Goal: Transaction & Acquisition: Book appointment/travel/reservation

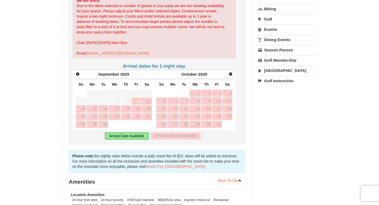
scroll to position [164, 0]
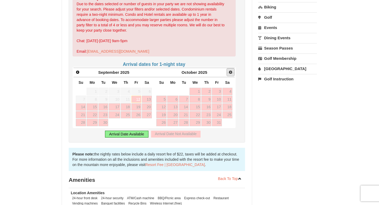
click at [230, 70] on span "Next" at bounding box center [230, 72] width 4 height 4
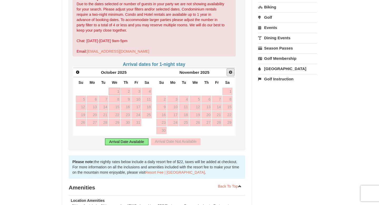
click at [230, 70] on span "Next" at bounding box center [230, 72] width 4 height 4
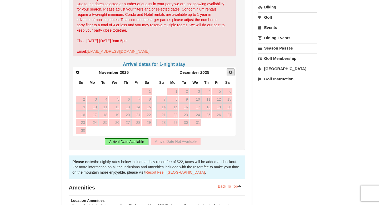
click at [230, 70] on span "Next" at bounding box center [230, 72] width 4 height 4
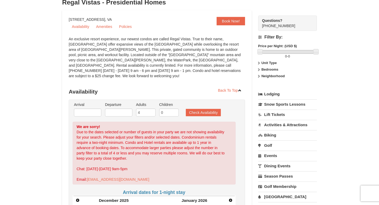
scroll to position [0, 0]
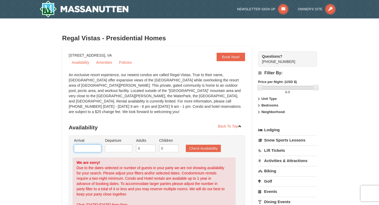
click at [90, 146] on input "text" at bounding box center [87, 148] width 27 height 8
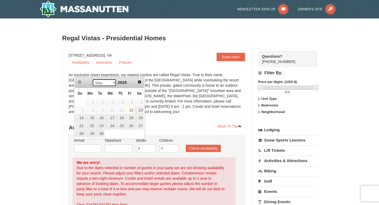
click at [111, 82] on select "Sep Oct Nov Dec" at bounding box center [104, 83] width 24 height 8
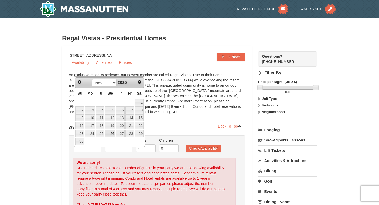
click at [106, 134] on link "26" at bounding box center [110, 133] width 10 height 7
type input "[DATE]"
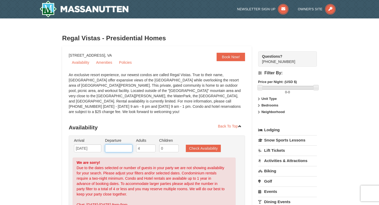
click at [118, 144] on input "text" at bounding box center [118, 148] width 27 height 8
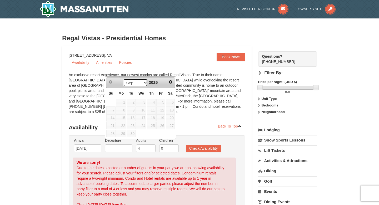
click at [143, 83] on select "Sep Oct Nov Dec" at bounding box center [135, 83] width 24 height 8
click at [113, 140] on link "30" at bounding box center [110, 140] width 9 height 7
type input "[DATE]"
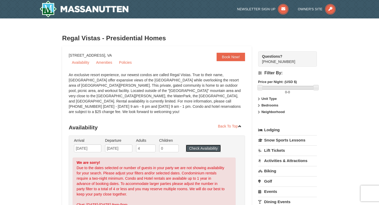
click at [196, 145] on button "Check Availability" at bounding box center [203, 147] width 35 height 7
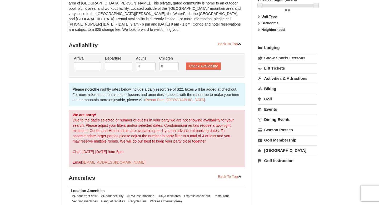
scroll to position [81, 0]
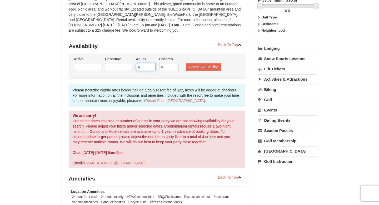
click at [146, 63] on input "4" at bounding box center [145, 67] width 19 height 8
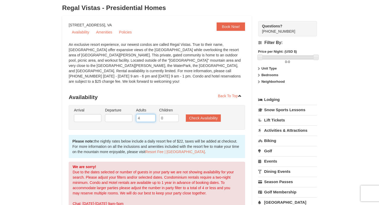
scroll to position [32, 0]
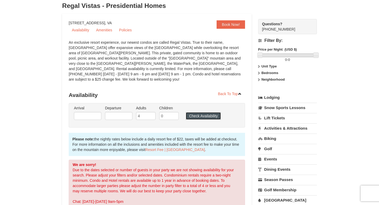
click at [198, 112] on button "Check Availability" at bounding box center [203, 115] width 35 height 7
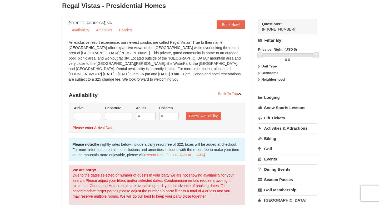
click at [101, 110] on li "Arrival Please format dates MM/DD/YYYY Please format dates MM/DD/YYYY" at bounding box center [88, 113] width 30 height 17
click at [93, 114] on input "text" at bounding box center [87, 116] width 27 height 8
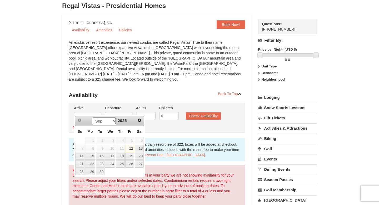
click at [113, 122] on select "Sep Oct Nov Dec" at bounding box center [104, 121] width 24 height 8
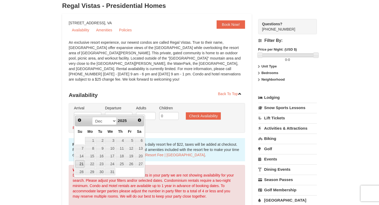
click at [81, 165] on link "21" at bounding box center [79, 163] width 9 height 7
type input "12/21/2025"
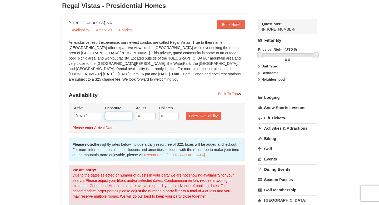
click at [118, 112] on input "text" at bounding box center [118, 116] width 27 height 8
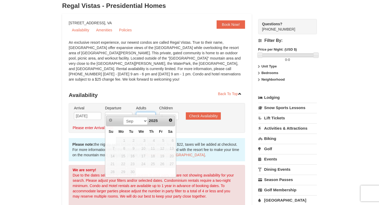
click at [145, 113] on input "4" at bounding box center [145, 116] width 19 height 8
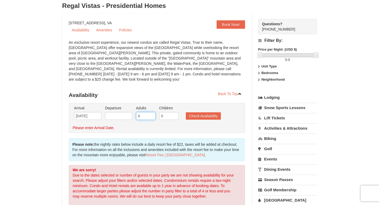
drag, startPoint x: 144, startPoint y: 110, endPoint x: 134, endPoint y: 112, distance: 10.7
click at [134, 112] on ul "Arrival Please format dates MM/DD/YYYY Please format dates MM/DD/YYYY 12/21/202…" at bounding box center [154, 113] width 163 height 17
type input "2"
click at [113, 117] on li "Departure Please format dates MM/DD/YYYY Please format dates MM/DD/YYYY" at bounding box center [119, 113] width 30 height 17
click at [113, 112] on input "text" at bounding box center [118, 116] width 27 height 8
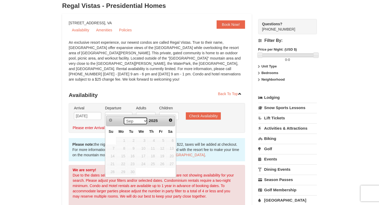
click at [143, 120] on select "Sep Oct Nov Dec" at bounding box center [135, 121] width 24 height 8
click at [171, 162] on link "27" at bounding box center [170, 163] width 9 height 7
type input "12/27/2025"
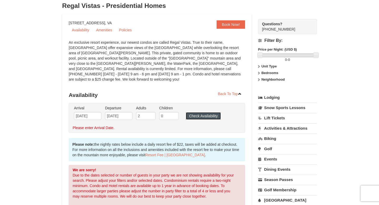
click at [205, 112] on button "Check Availability" at bounding box center [203, 115] width 35 height 7
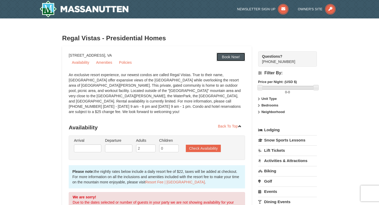
click at [233, 59] on link "Book Now!" at bounding box center [230, 57] width 28 height 8
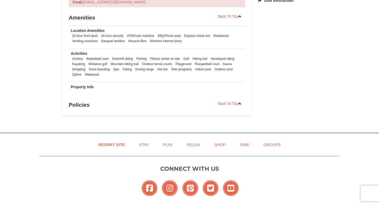
scroll to position [211, 0]
